Goal: Information Seeking & Learning: Find specific fact

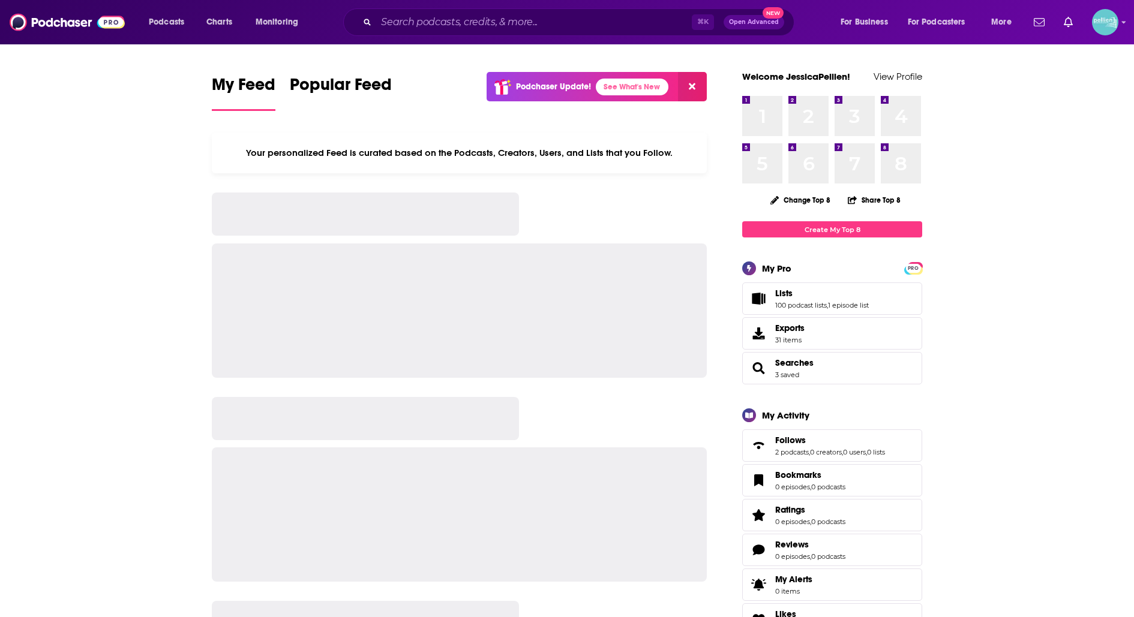
click at [524, 35] on div "⌘ K Open Advanced New" at bounding box center [568, 22] width 451 height 28
click at [524, 25] on input "Search podcasts, credits, & more..." at bounding box center [534, 22] width 316 height 19
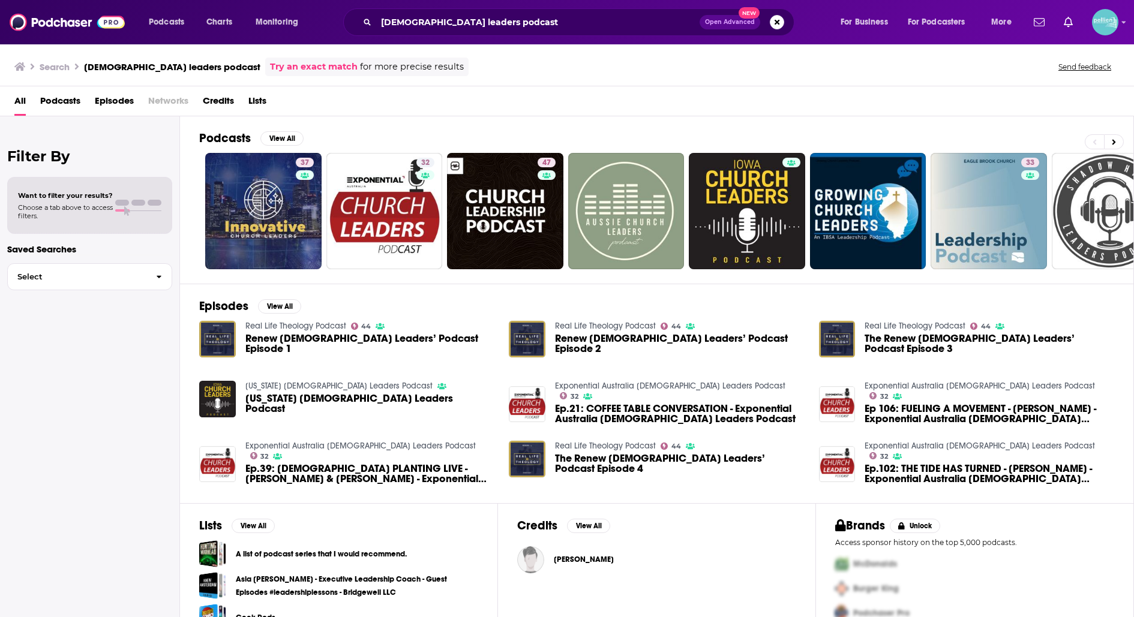
click at [403, 32] on div "[DEMOGRAPHIC_DATA] leaders podcast Open Advanced New" at bounding box center [568, 22] width 451 height 28
click at [381, 20] on input "[DEMOGRAPHIC_DATA] leaders podcast" at bounding box center [537, 22] width 323 height 19
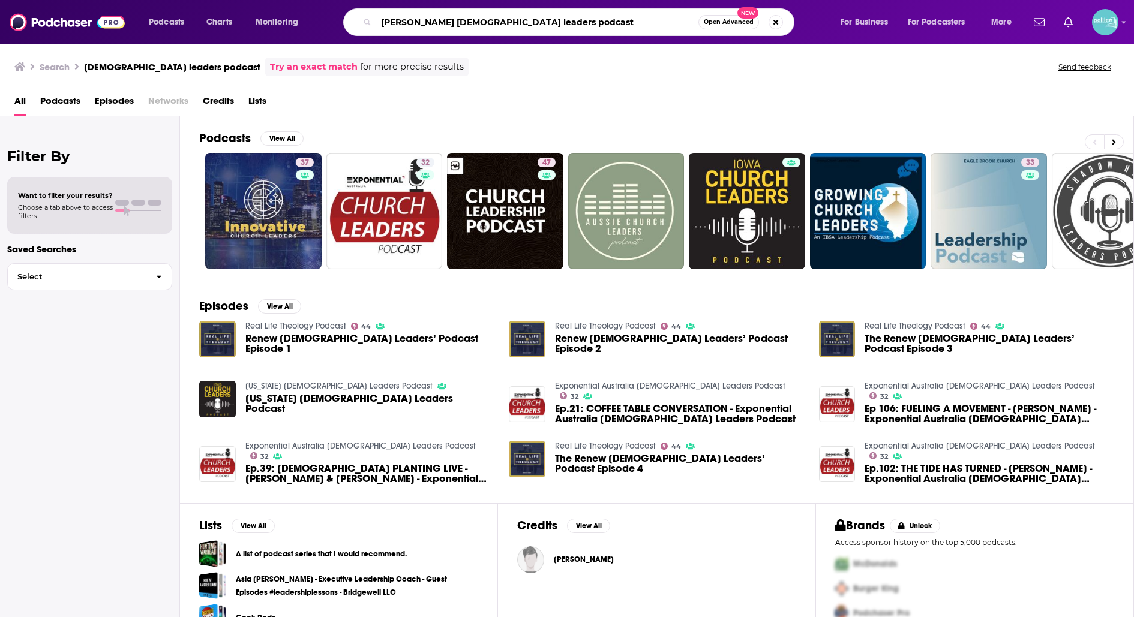
type input "[PERSON_NAME] [DEMOGRAPHIC_DATA] leaders podcast"
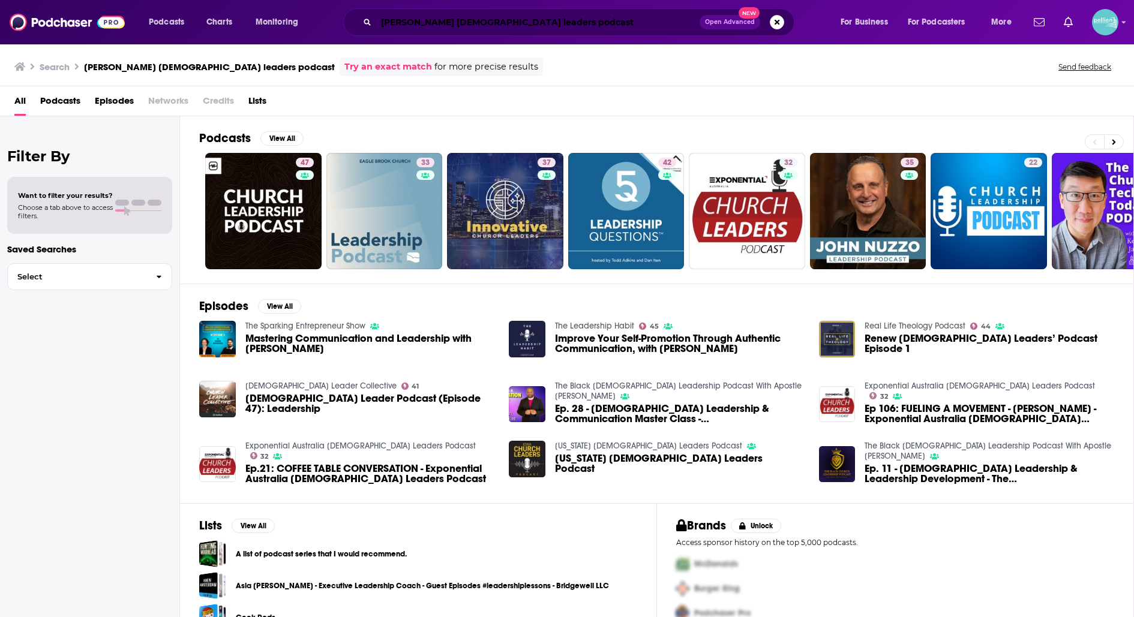
click at [493, 19] on input "[PERSON_NAME] [DEMOGRAPHIC_DATA] leaders podcast" at bounding box center [537, 22] width 323 height 19
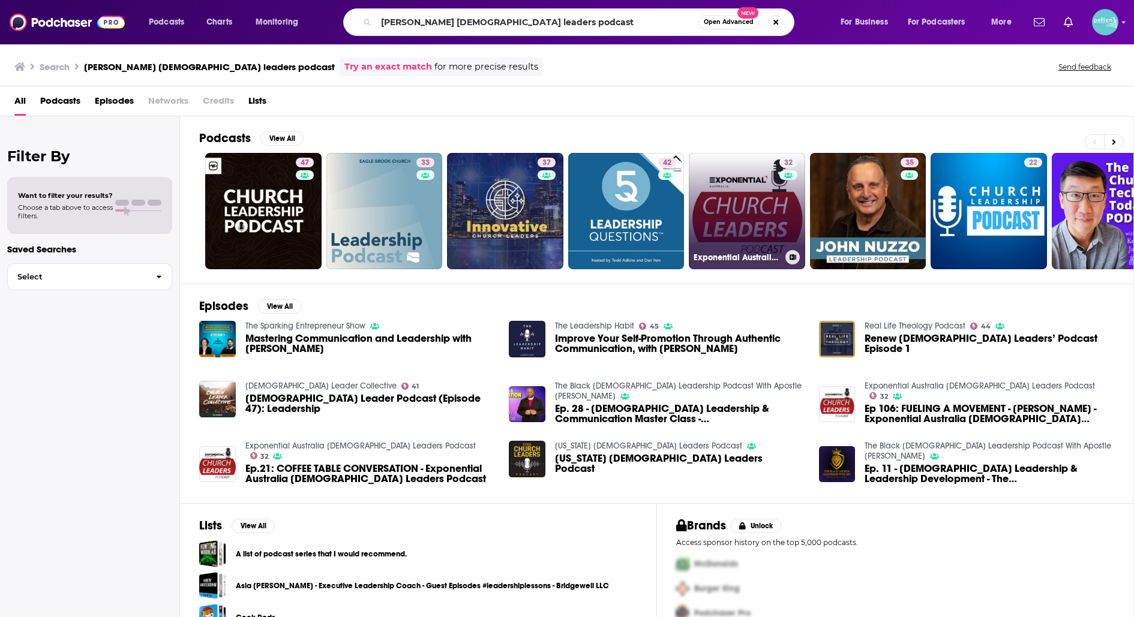
click at [751, 212] on link "32 Exponential Australia [DEMOGRAPHIC_DATA] Leaders Podcast" at bounding box center [747, 211] width 116 height 116
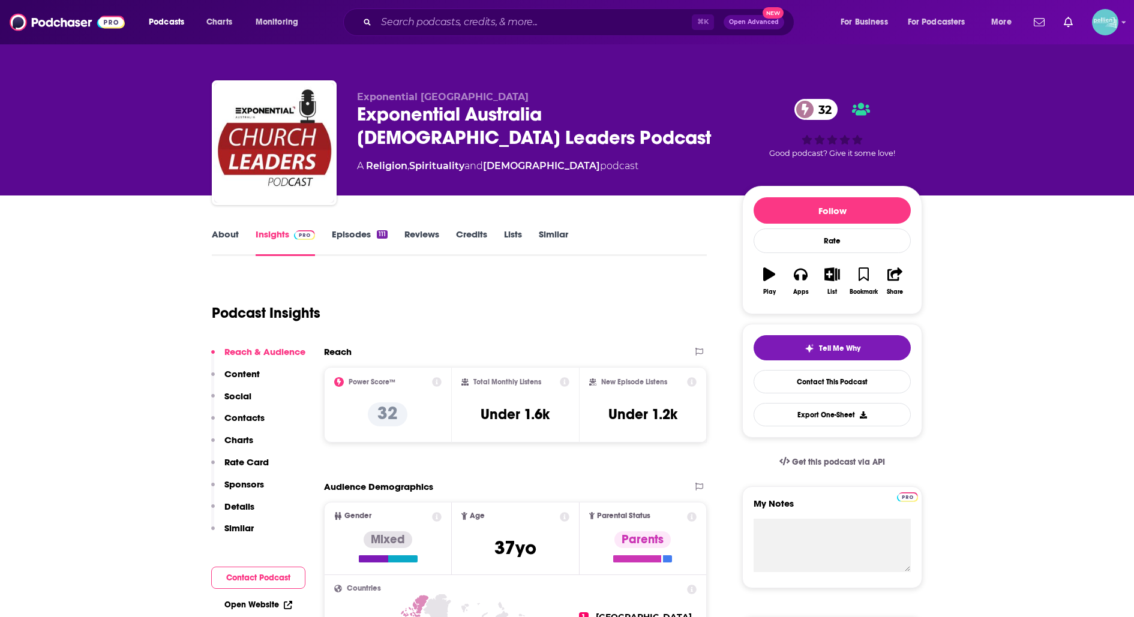
click at [226, 240] on link "About" at bounding box center [225, 243] width 27 height 28
